Goal: Task Accomplishment & Management: Manage account settings

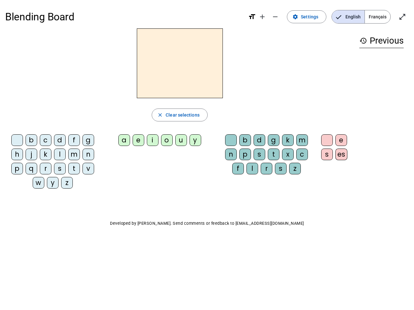
click at [262, 17] on mat-icon "add" at bounding box center [262, 17] width 8 height 8
click at [275, 17] on div "Blending Board format_size add remove settings Settings English Français open_i…" at bounding box center [206, 16] width 403 height 23
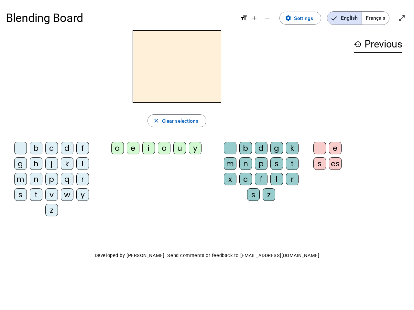
click at [307, 17] on span "Settings" at bounding box center [303, 18] width 19 height 9
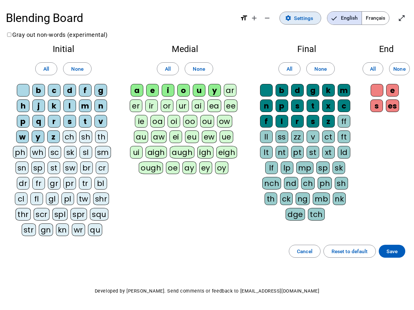
click at [348, 17] on span "English" at bounding box center [344, 18] width 34 height 13
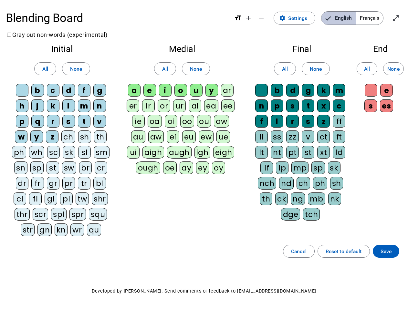
click at [348, 17] on span "English" at bounding box center [339, 18] width 34 height 13
click at [377, 17] on span "Français" at bounding box center [369, 18] width 27 height 13
click at [377, 17] on span "Français" at bounding box center [365, 18] width 37 height 13
click at [402, 17] on span "Enter full screen" at bounding box center [396, 18] width 16 height 16
click at [179, 115] on letter-bubble "oi" at bounding box center [173, 123] width 16 height 16
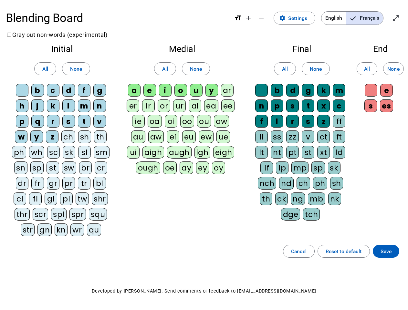
click at [18, 142] on div "w" at bounding box center [21, 137] width 13 height 13
